Goal: Find specific page/section: Find specific page/section

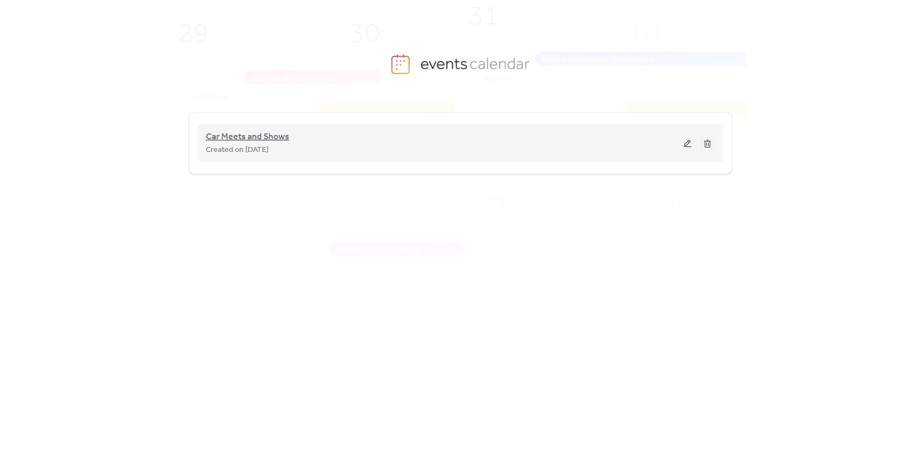
click at [282, 136] on span "Car Meets and Shows" at bounding box center [247, 137] width 83 height 13
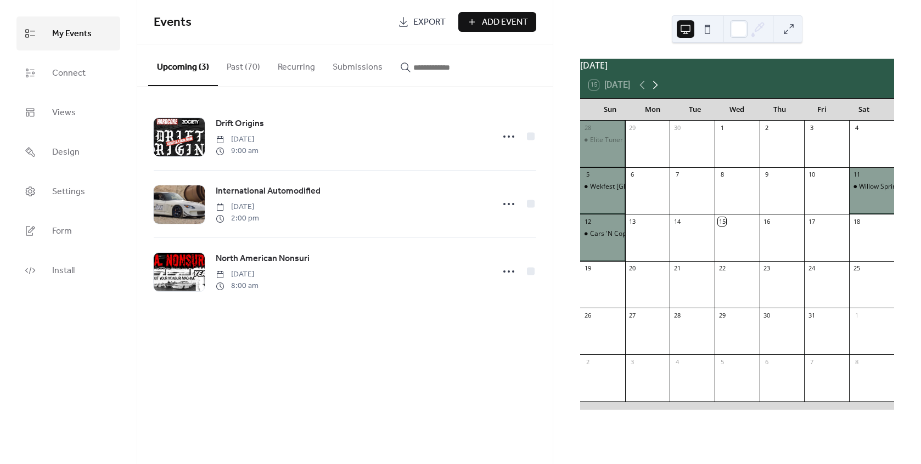
click at [661, 86] on icon at bounding box center [655, 84] width 13 height 13
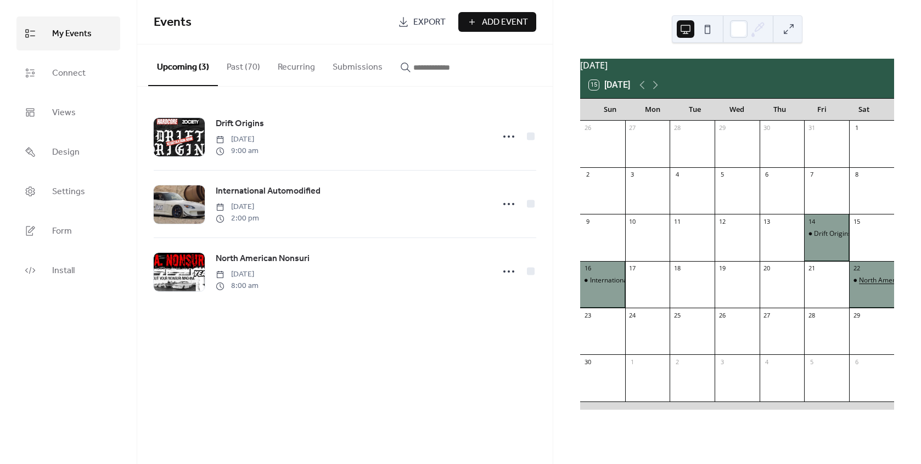
click at [859, 285] on div "North American Nonsuri" at bounding box center [896, 280] width 75 height 9
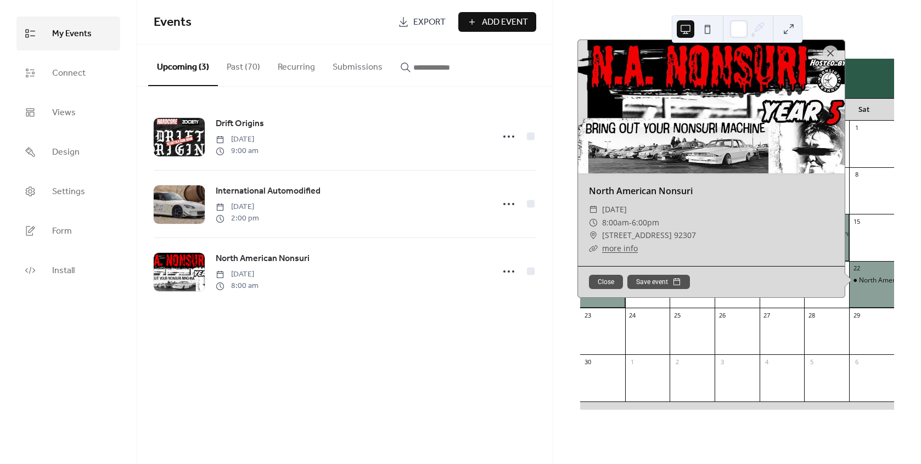
click at [632, 254] on link "more info" at bounding box center [620, 248] width 36 height 10
click at [859, 323] on div "29" at bounding box center [871, 315] width 45 height 15
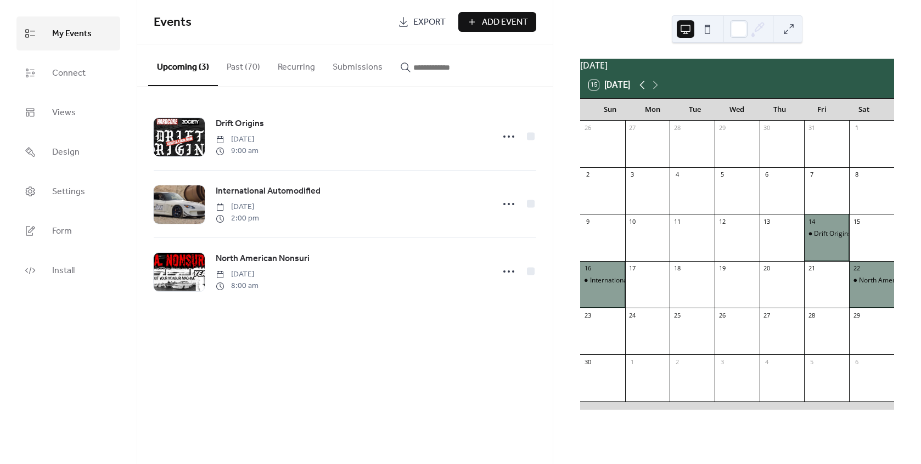
click at [644, 89] on icon at bounding box center [641, 84] width 13 height 13
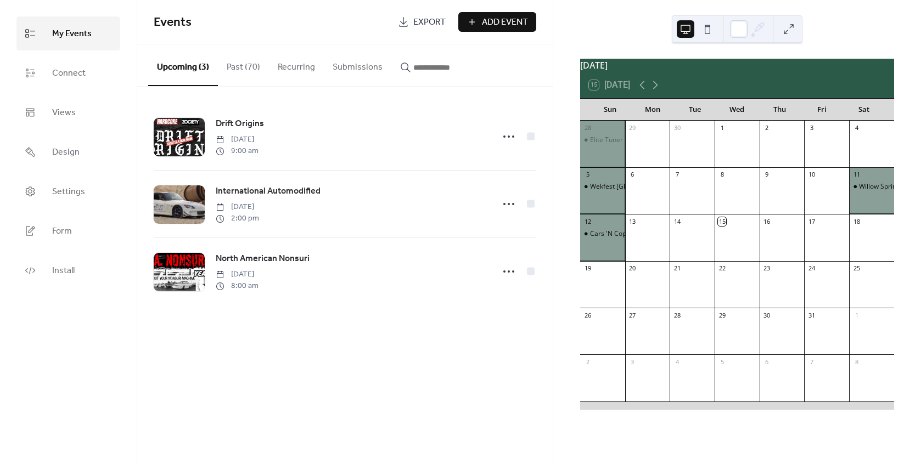
click at [442, 377] on div "Events Export Add Event Upcoming (3) Past (70) Recurring Submissions Drift Orig…" at bounding box center [344, 232] width 415 height 464
